Goal: Book appointment/travel/reservation

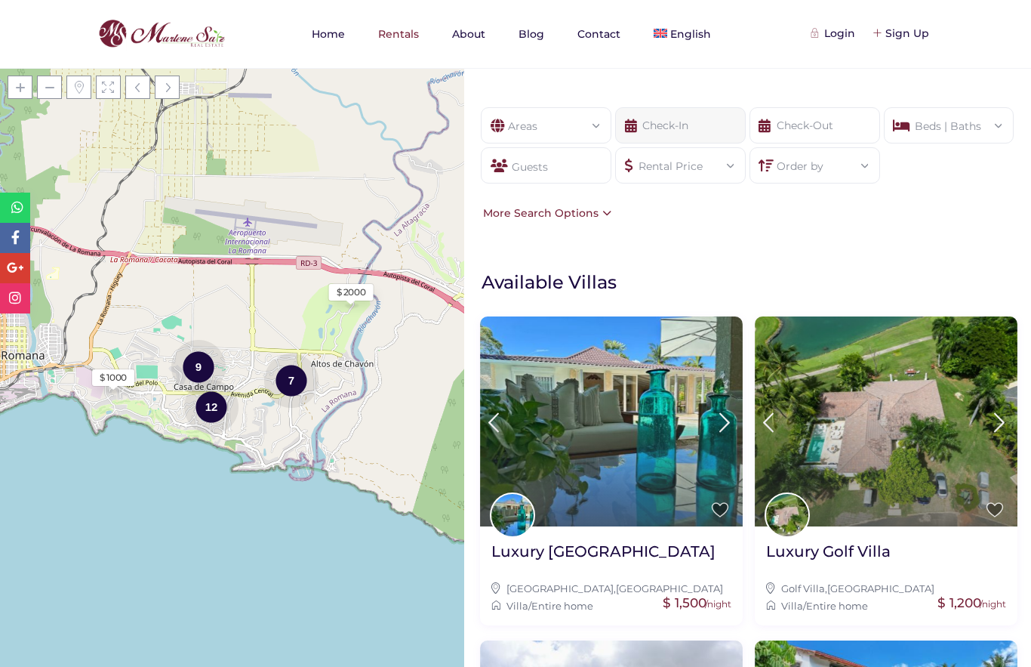
click at [720, 123] on input "text" at bounding box center [680, 125] width 131 height 36
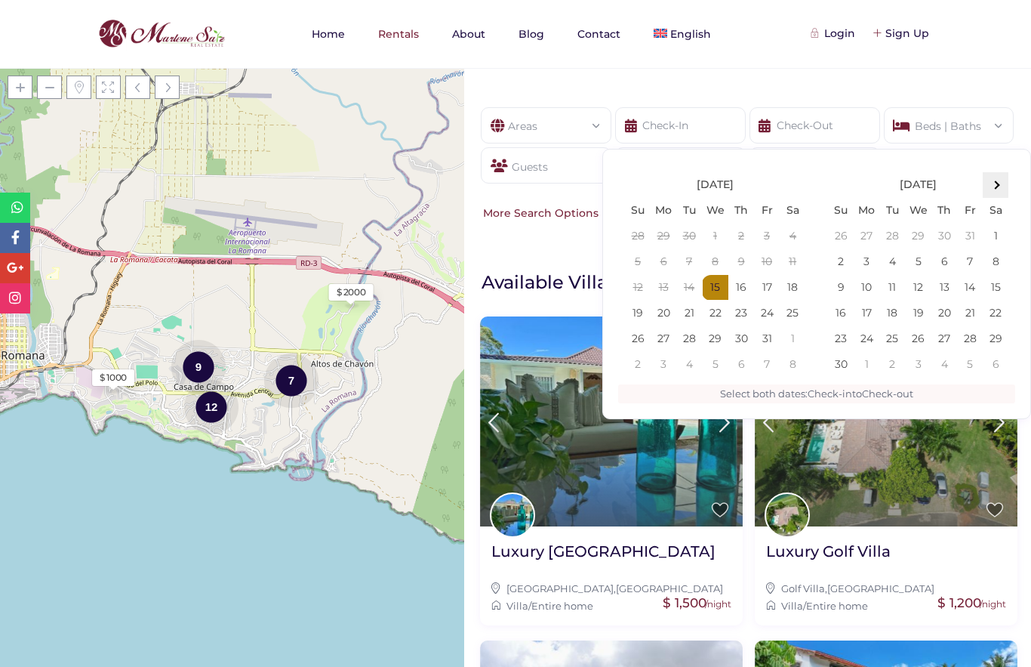
click at [994, 186] on span at bounding box center [996, 184] width 8 height 8
click at [1000, 183] on th at bounding box center [996, 185] width 26 height 26
type input "12-27-2025"
type input "01-03-2026"
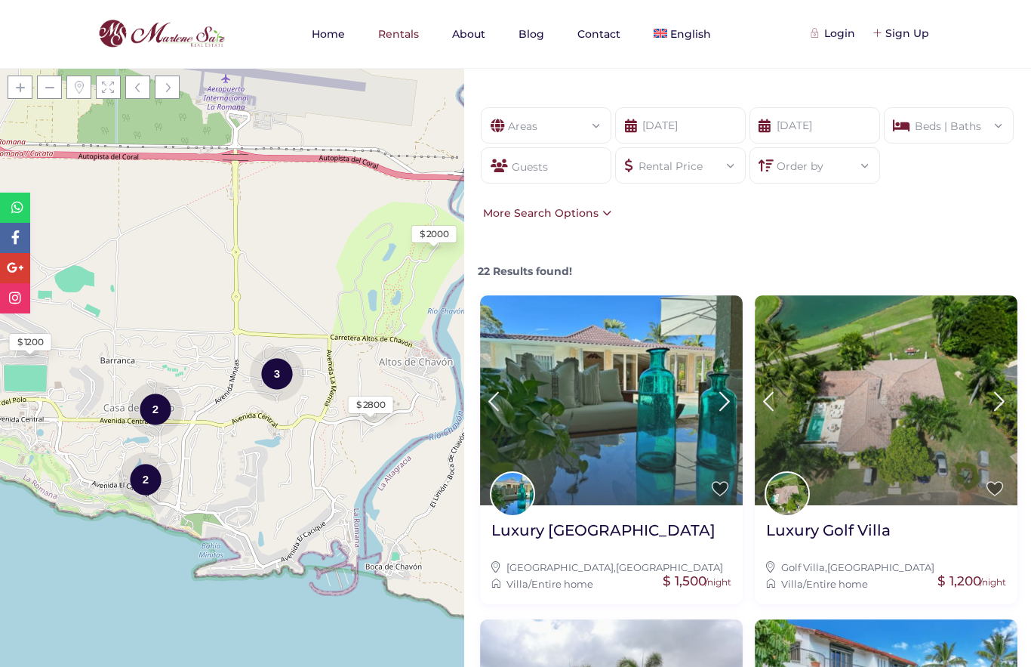
click at [553, 164] on div "Guests" at bounding box center [546, 165] width 131 height 36
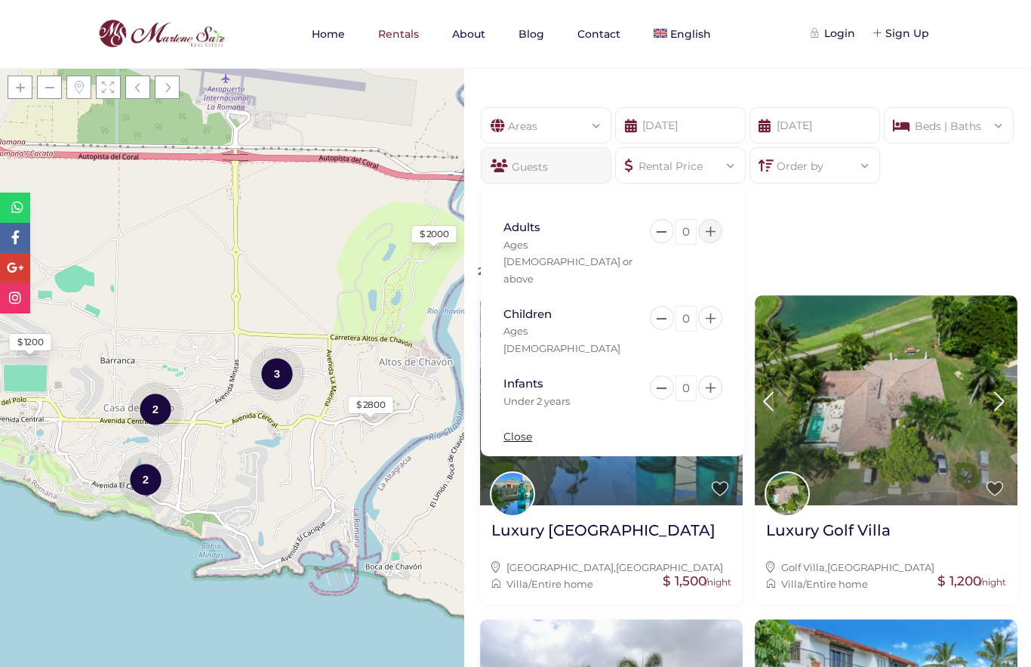
click at [708, 227] on icon at bounding box center [711, 232] width 10 height 10
click at [708, 233] on icon at bounding box center [711, 232] width 10 height 10
click at [720, 233] on button at bounding box center [710, 231] width 24 height 24
click at [721, 228] on button at bounding box center [710, 231] width 24 height 24
click at [716, 236] on button at bounding box center [710, 231] width 24 height 24
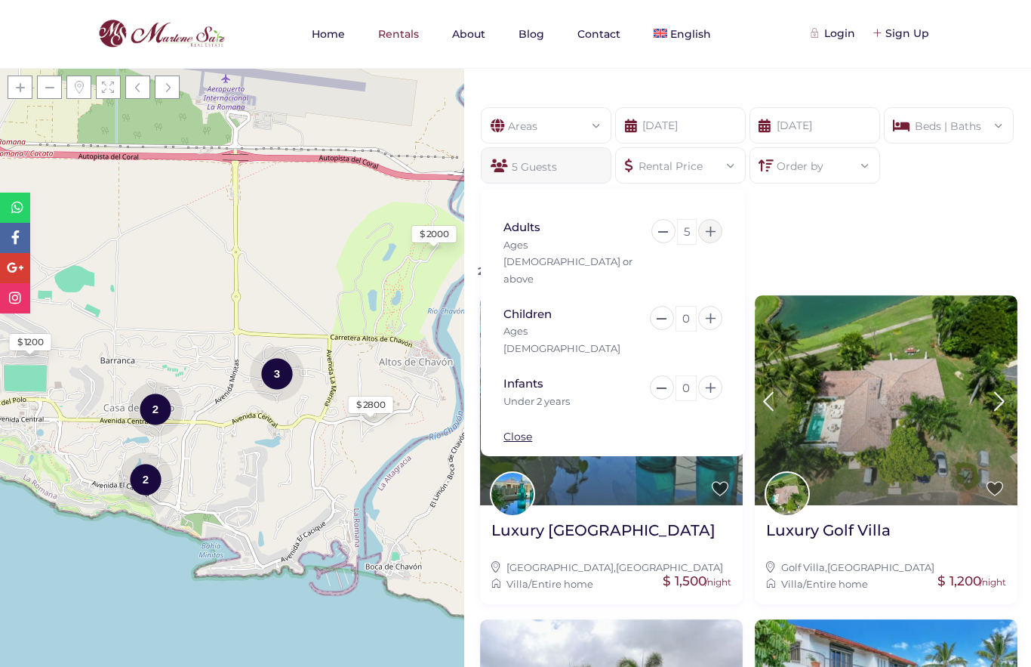
click at [720, 234] on button at bounding box center [710, 231] width 24 height 24
click at [717, 306] on button at bounding box center [710, 318] width 24 height 24
click at [719, 306] on button at bounding box center [710, 318] width 24 height 24
click at [520, 430] on link "Close" at bounding box center [518, 437] width 29 height 14
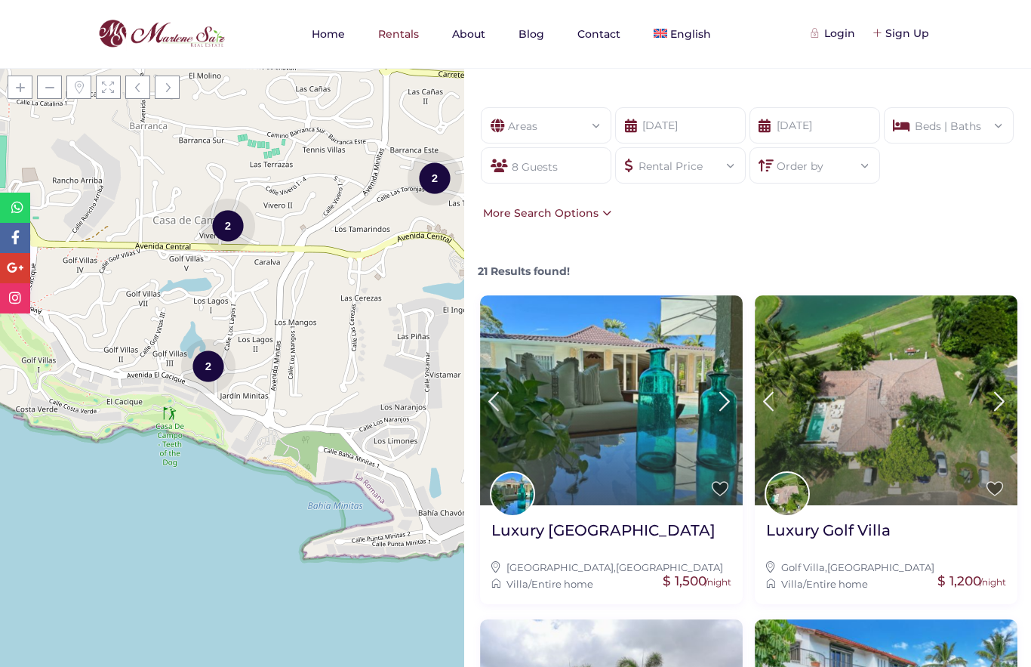
click at [210, 369] on div "2" at bounding box center [208, 366] width 54 height 57
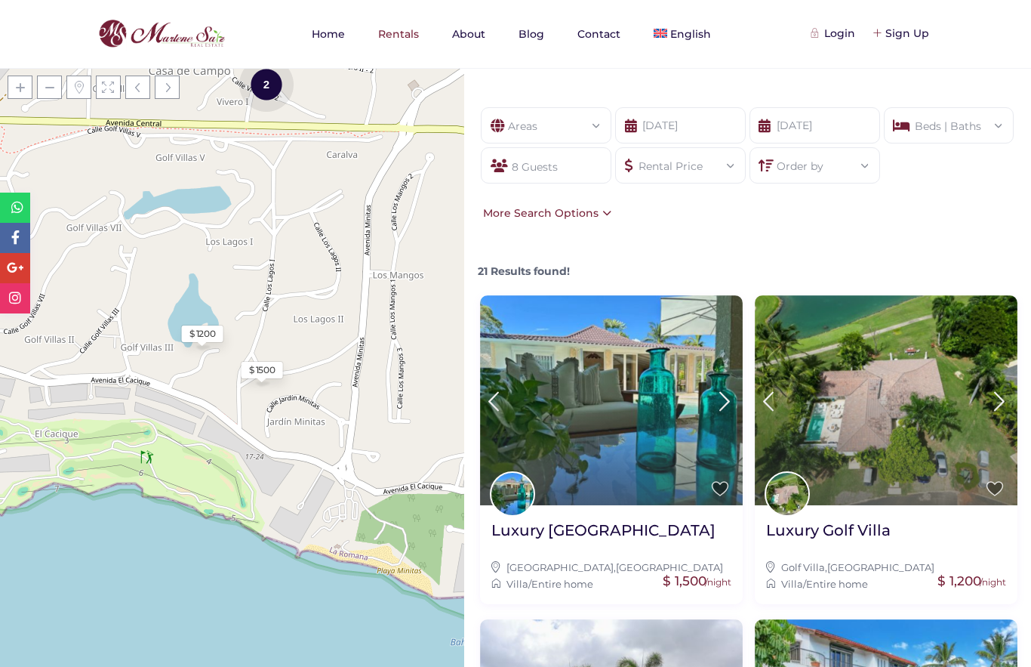
click at [203, 342] on div "$ 1200" at bounding box center [203, 333] width 42 height 17
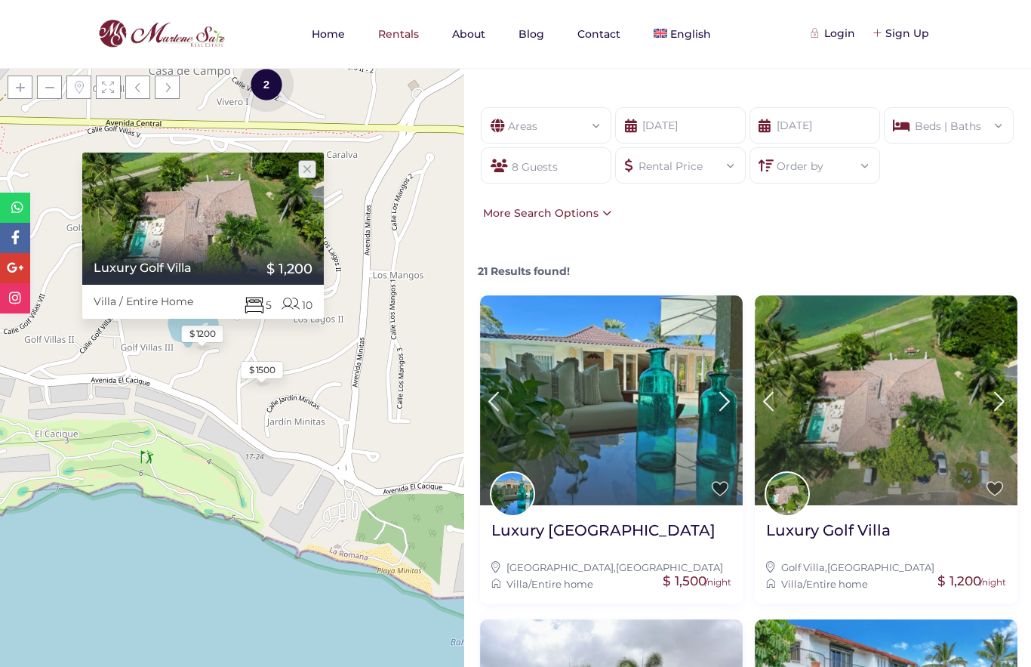
click at [248, 242] on div at bounding box center [203, 260] width 242 height 50
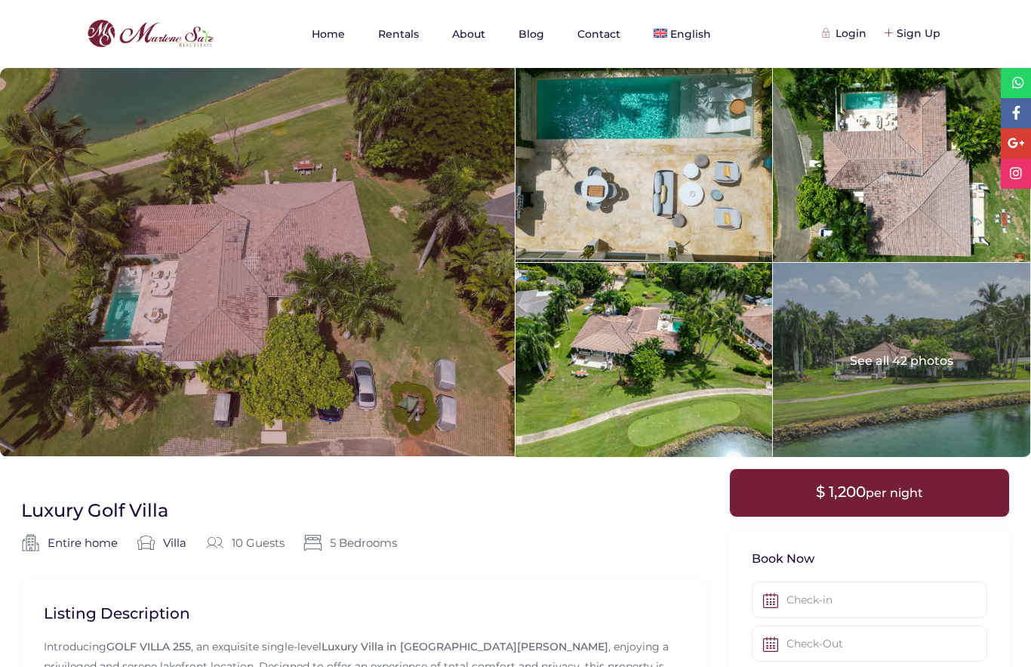
click at [415, 372] on div at bounding box center [257, 262] width 515 height 388
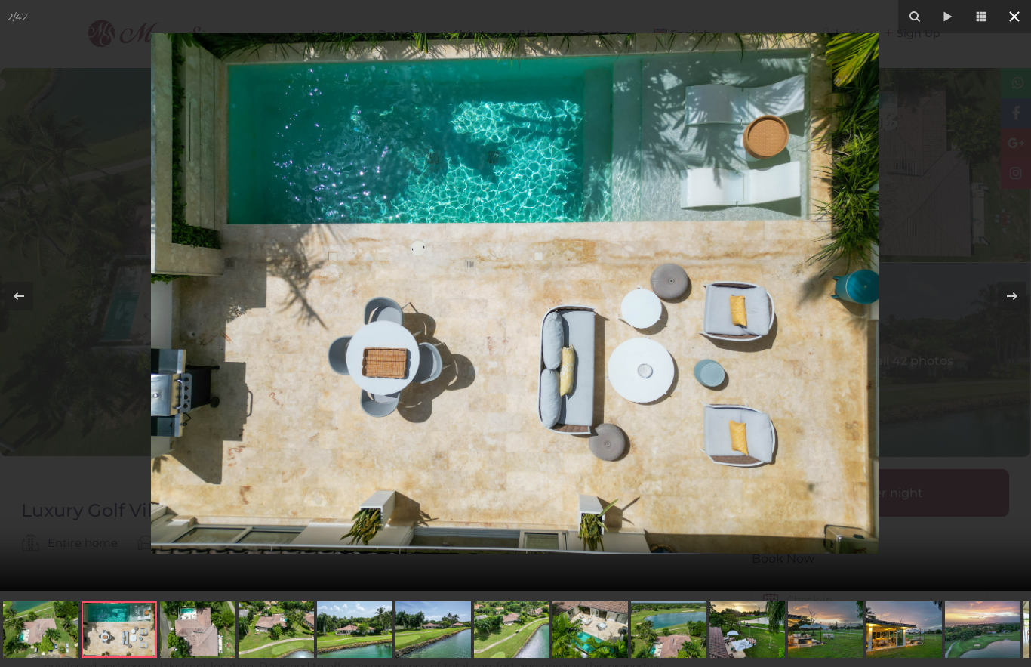
click at [1013, 20] on icon at bounding box center [1015, 17] width 18 height 18
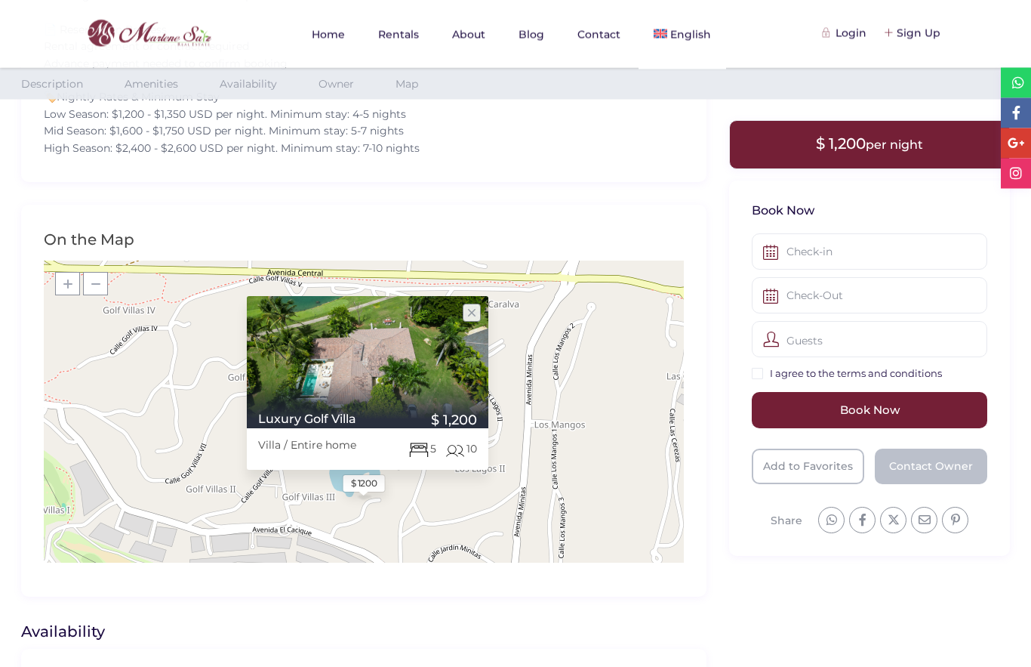
scroll to position [1574, 0]
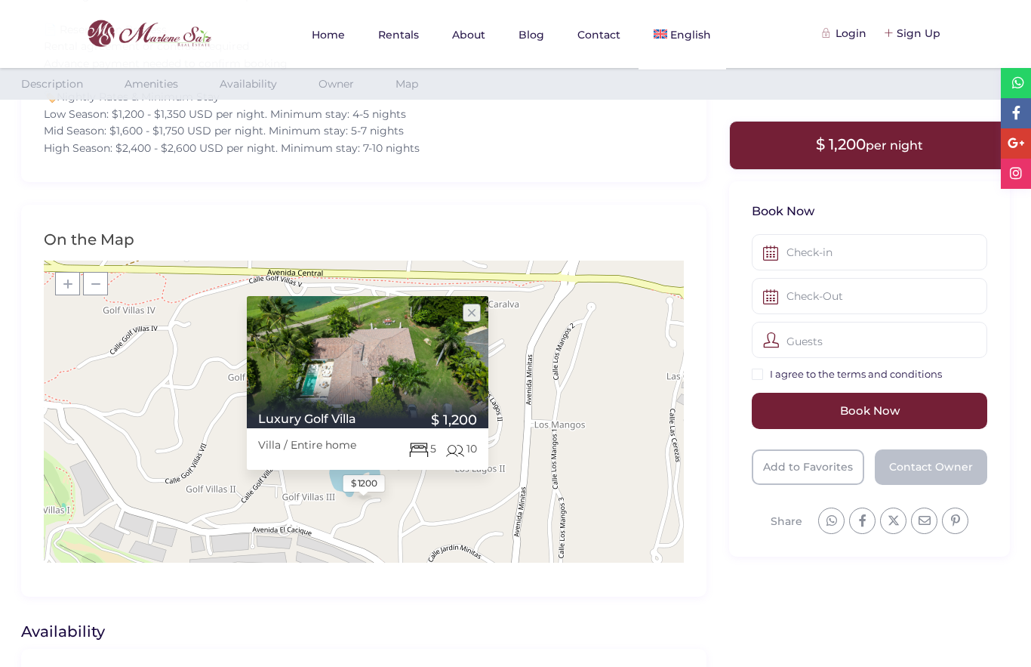
click at [587, 506] on div "$ 1200 Luxury Golf Villa Villa / Entire home 10 5 $ 1,200 × + − Leaflet | © Ope…" at bounding box center [364, 411] width 640 height 302
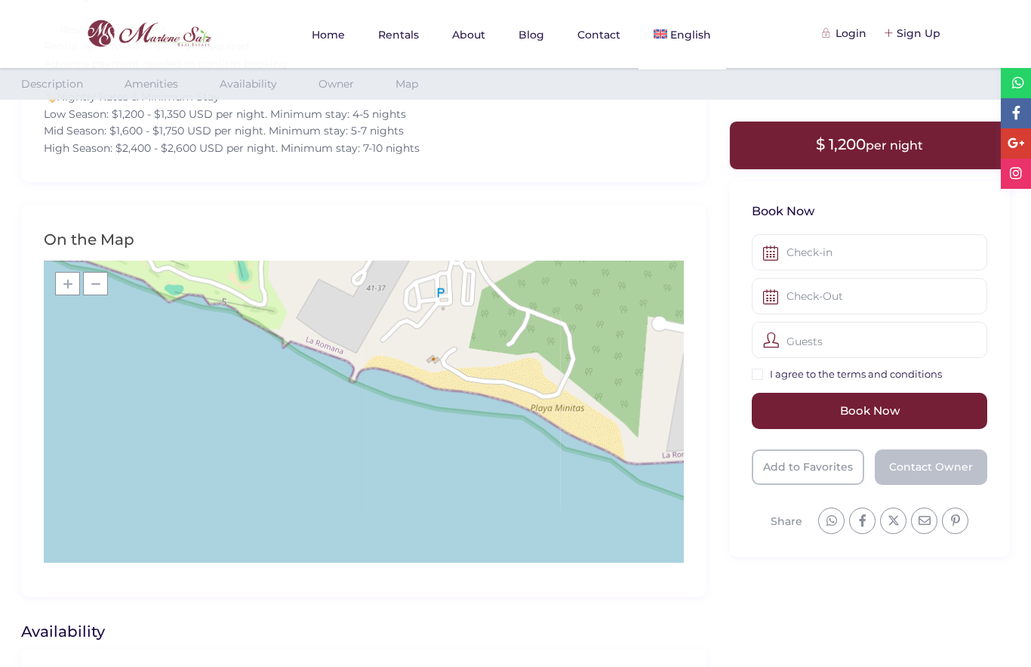
click at [498, 461] on div "$ 1200 + − Leaflet | © OpenStreetMap contributors" at bounding box center [364, 411] width 640 height 302
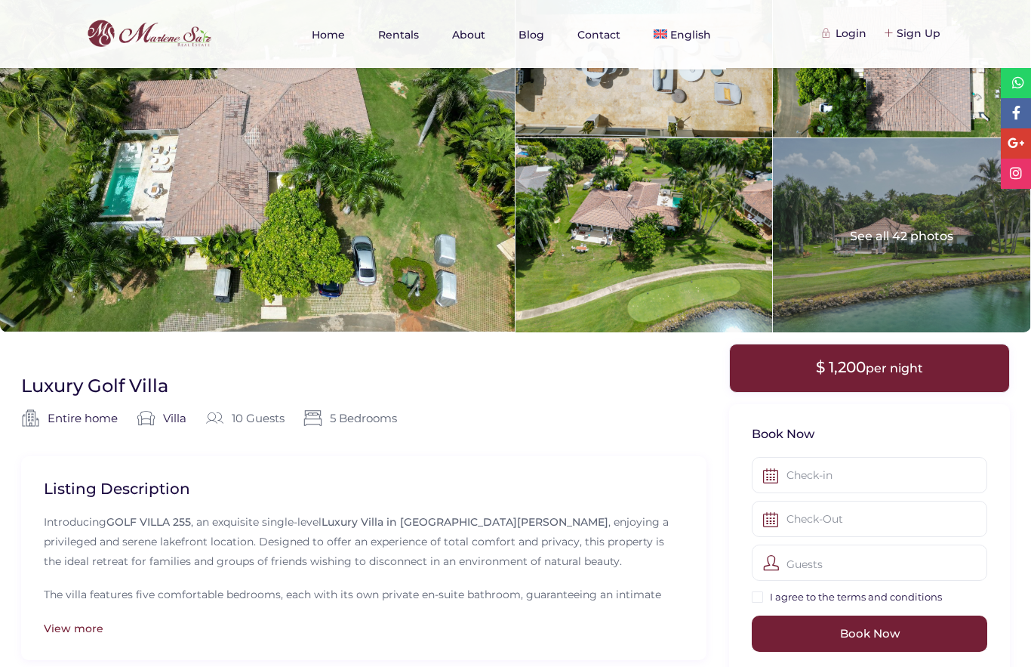
scroll to position [15, 0]
